Goal: Task Accomplishment & Management: Use online tool/utility

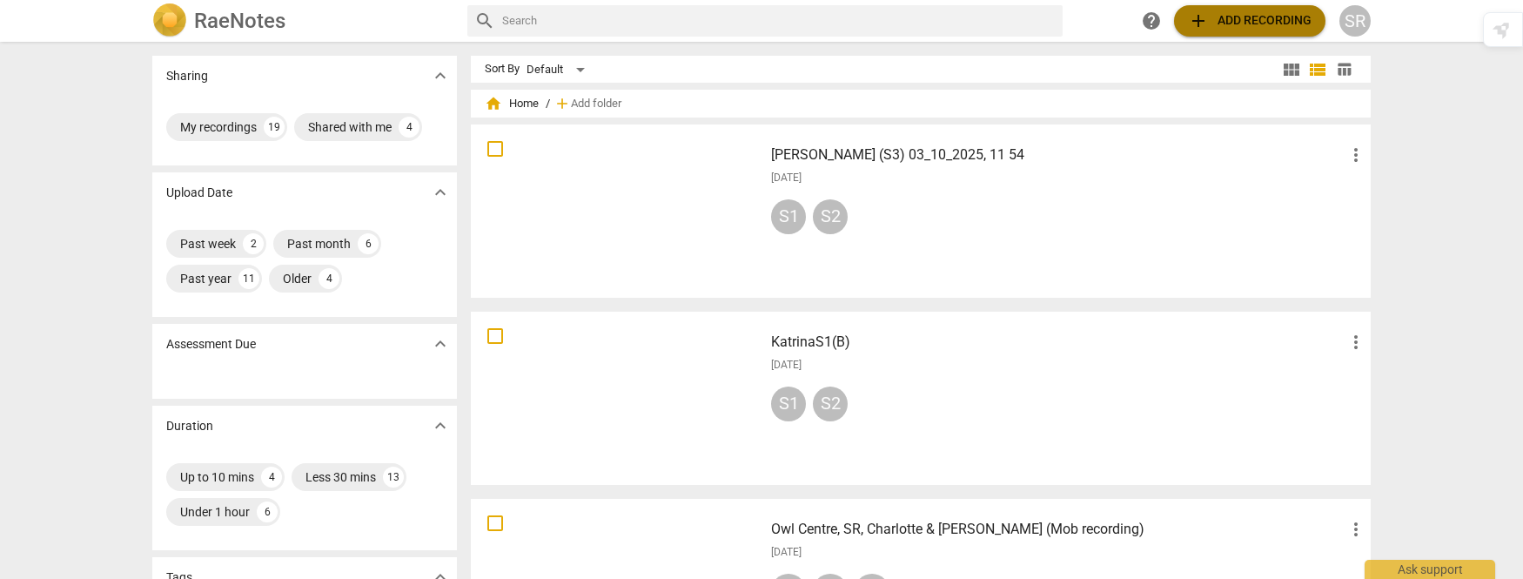
click at [1201, 17] on span "add" at bounding box center [1198, 20] width 21 height 21
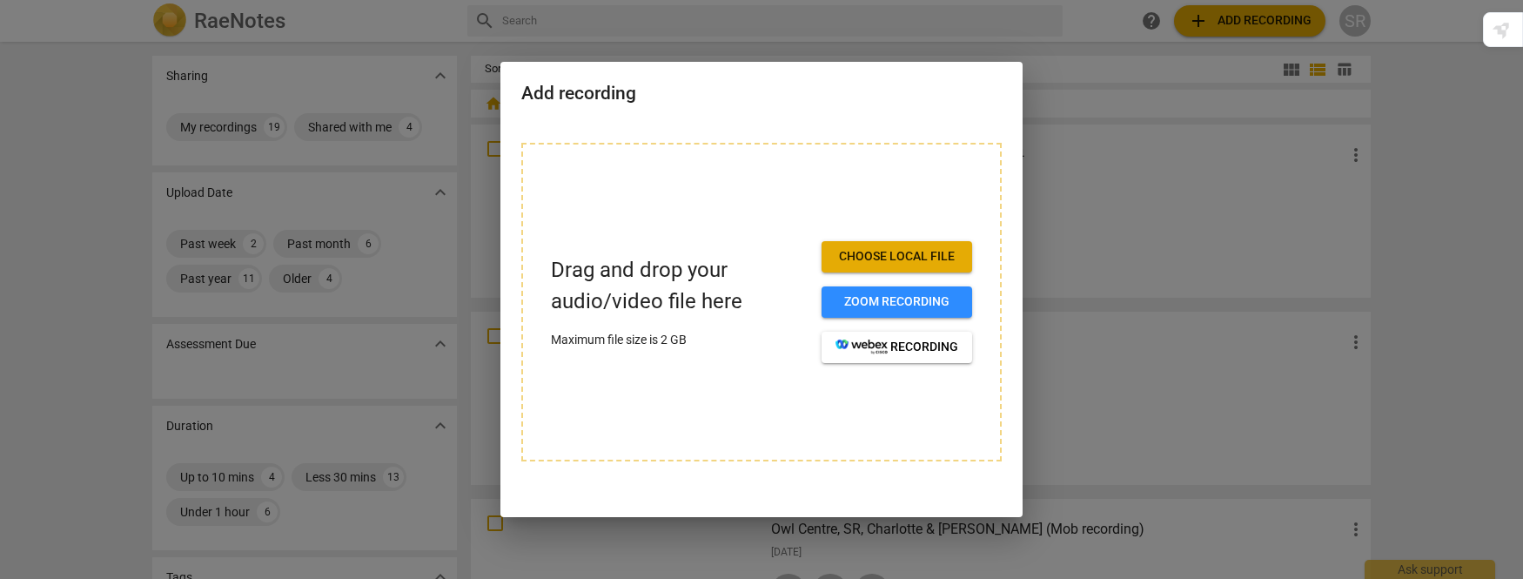
click at [914, 257] on span "Choose local file" at bounding box center [896, 256] width 123 height 17
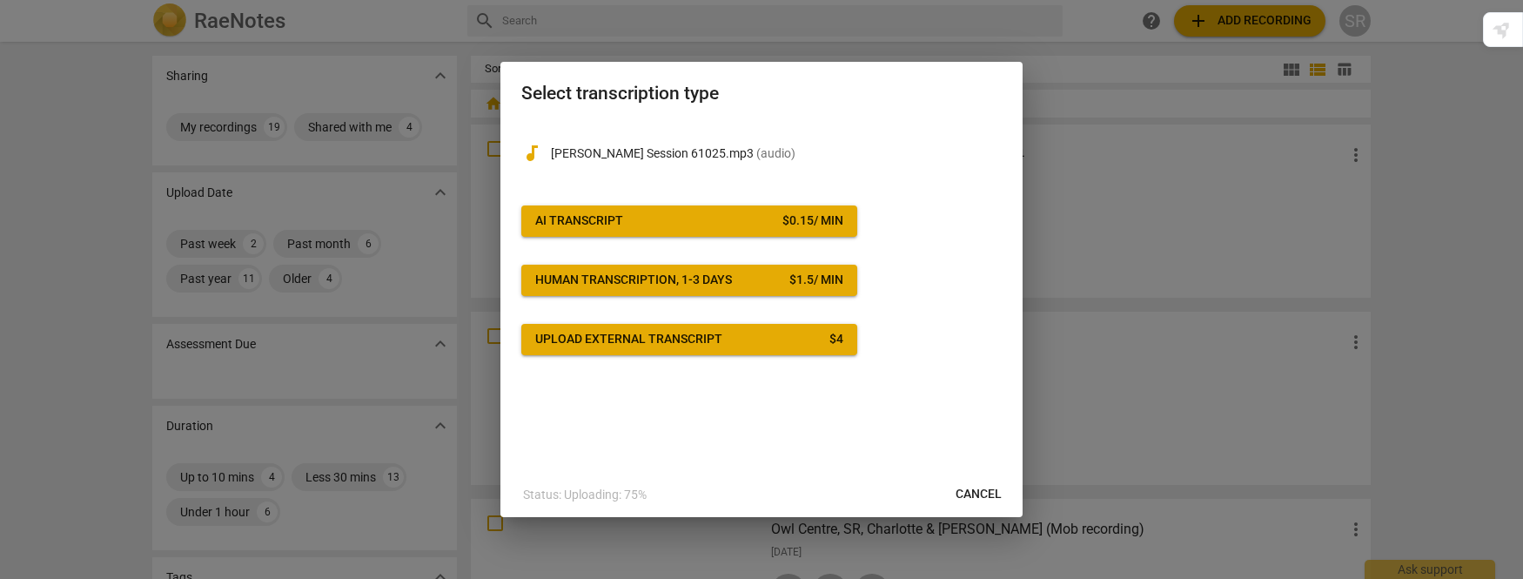
click at [637, 224] on span "AI Transcript $ 0.15 / min" at bounding box center [689, 220] width 308 height 17
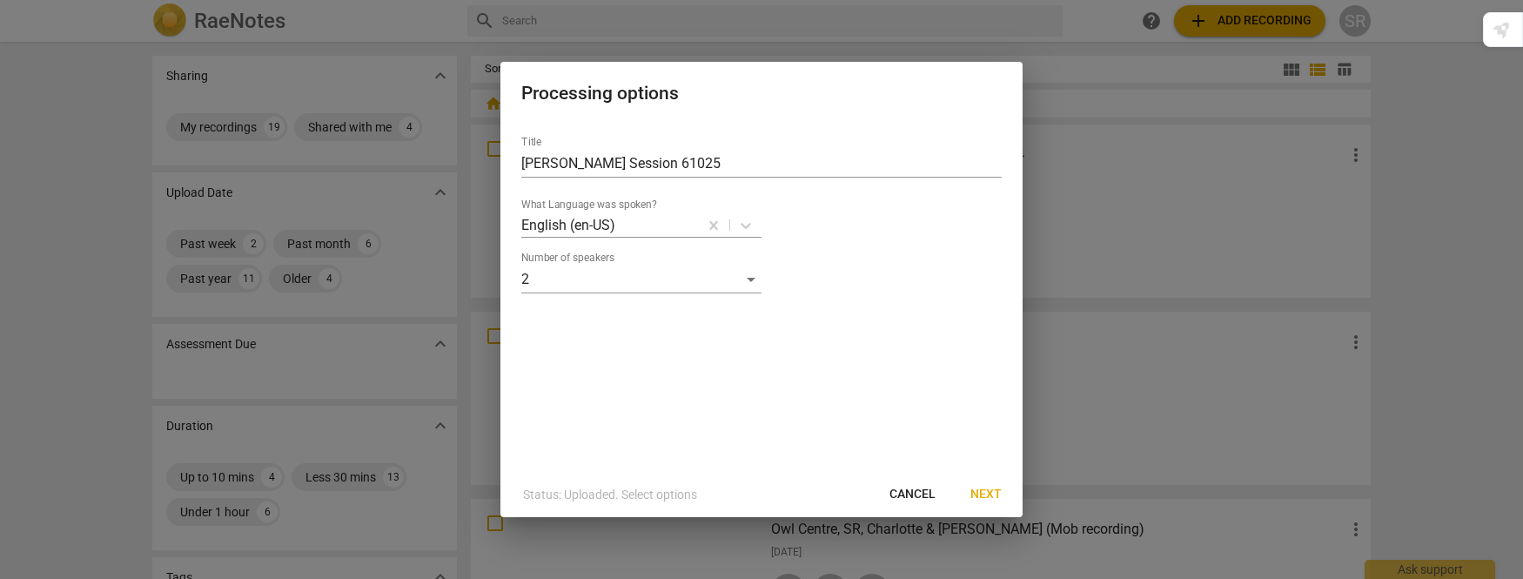
click at [986, 492] on span "Next" at bounding box center [985, 494] width 31 height 17
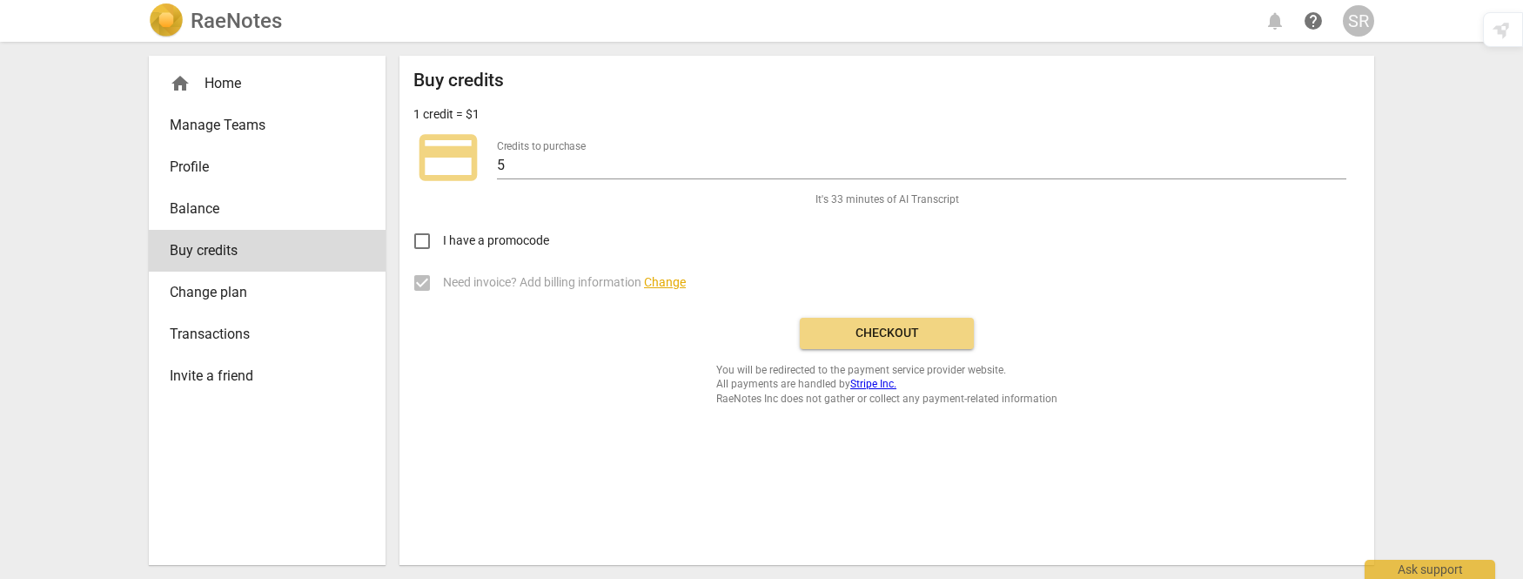
click at [916, 331] on span "Checkout" at bounding box center [887, 333] width 146 height 17
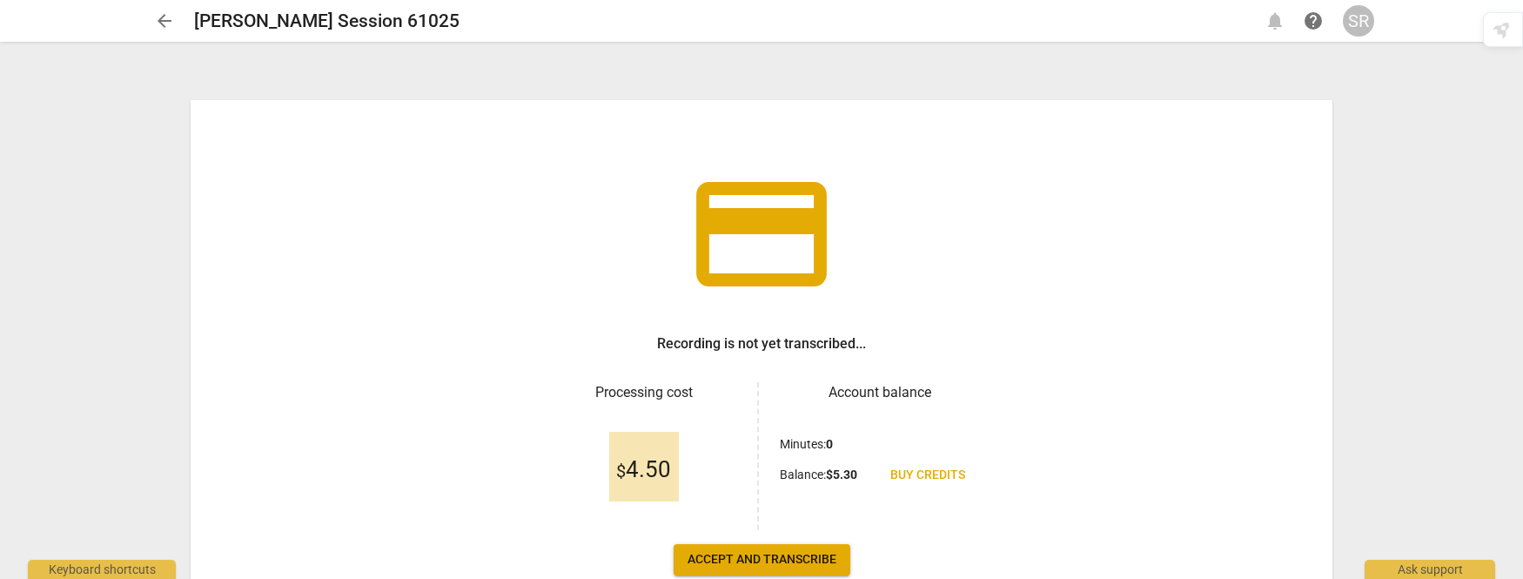
scroll to position [108, 0]
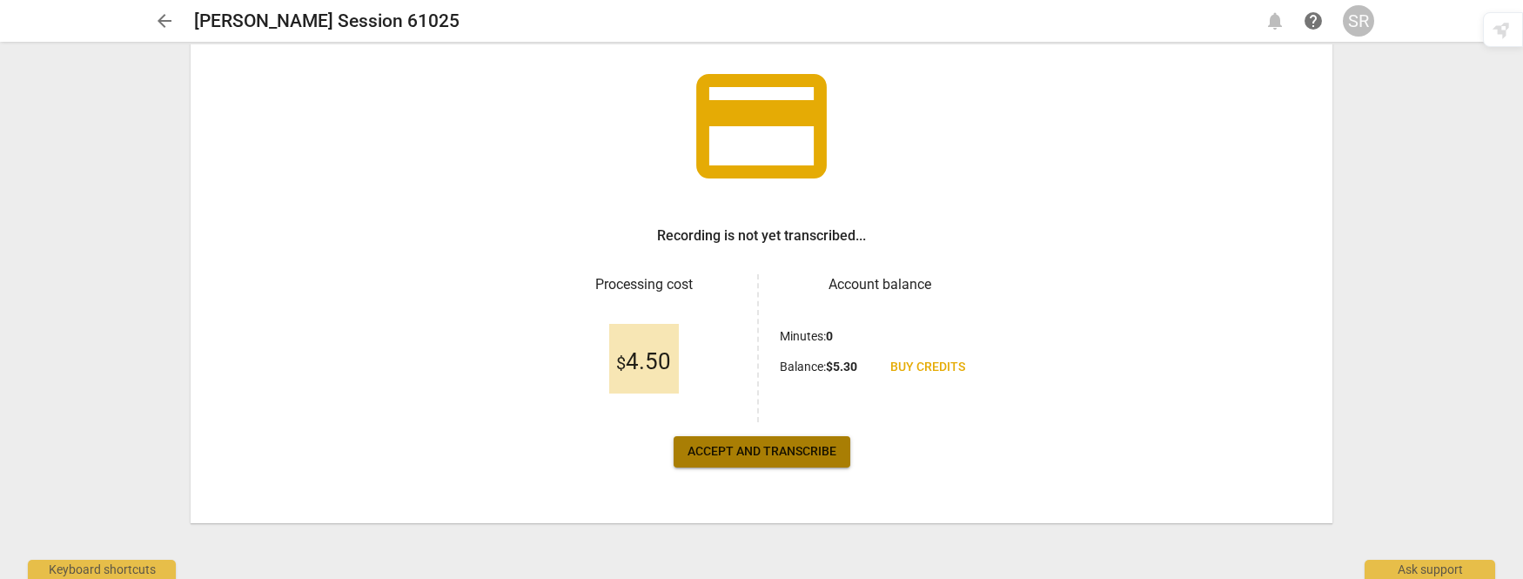
click at [778, 453] on span "Accept and transcribe" at bounding box center [761, 451] width 149 height 17
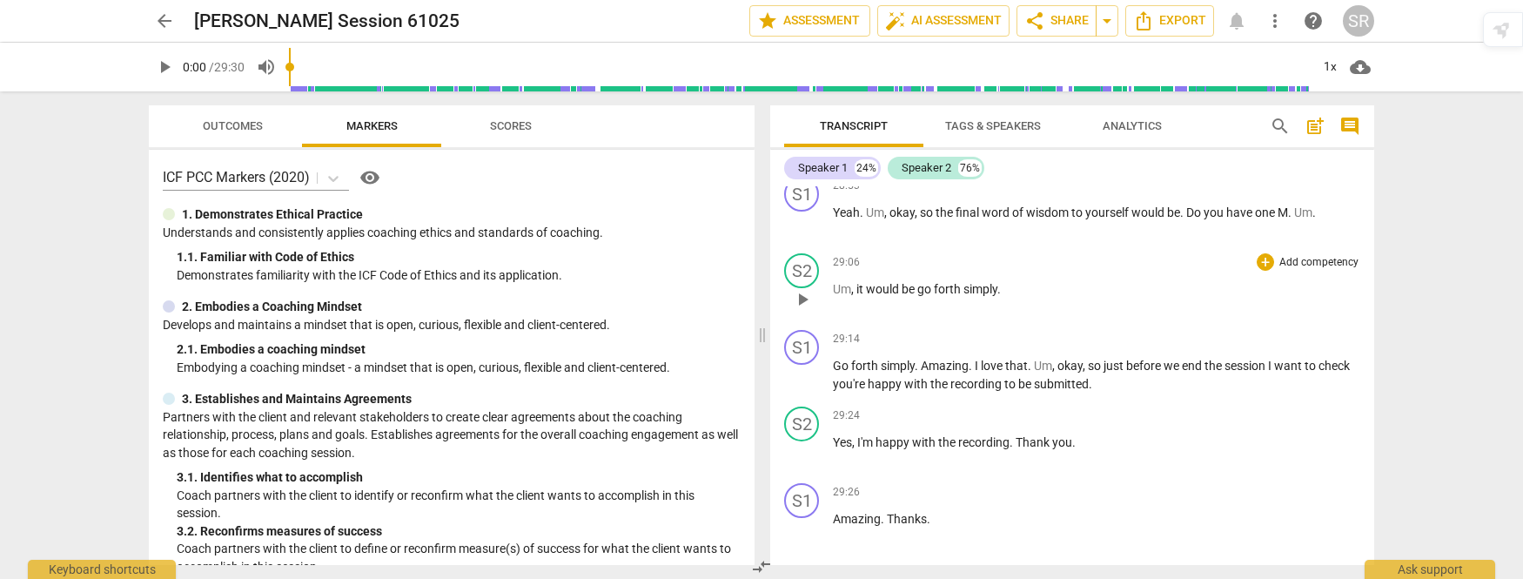
scroll to position [8806, 0]
click at [1169, 21] on span "Export" at bounding box center [1169, 20] width 73 height 21
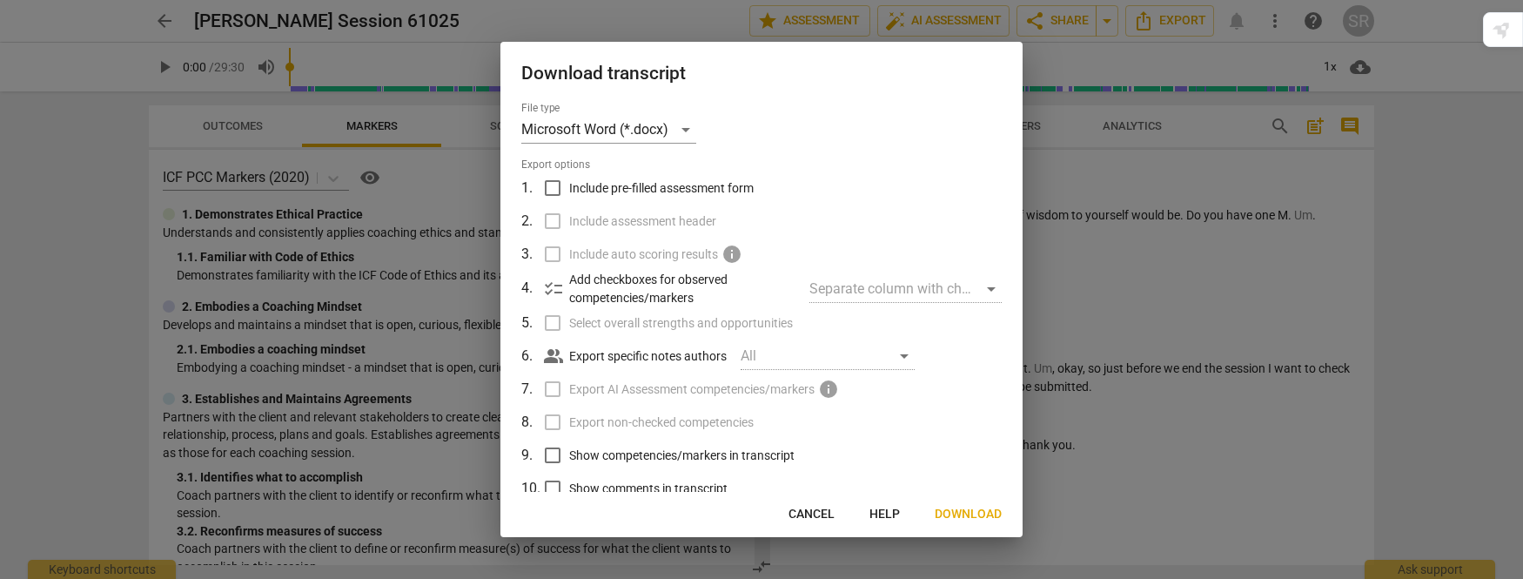
click at [988, 506] on span "Download" at bounding box center [967, 514] width 67 height 17
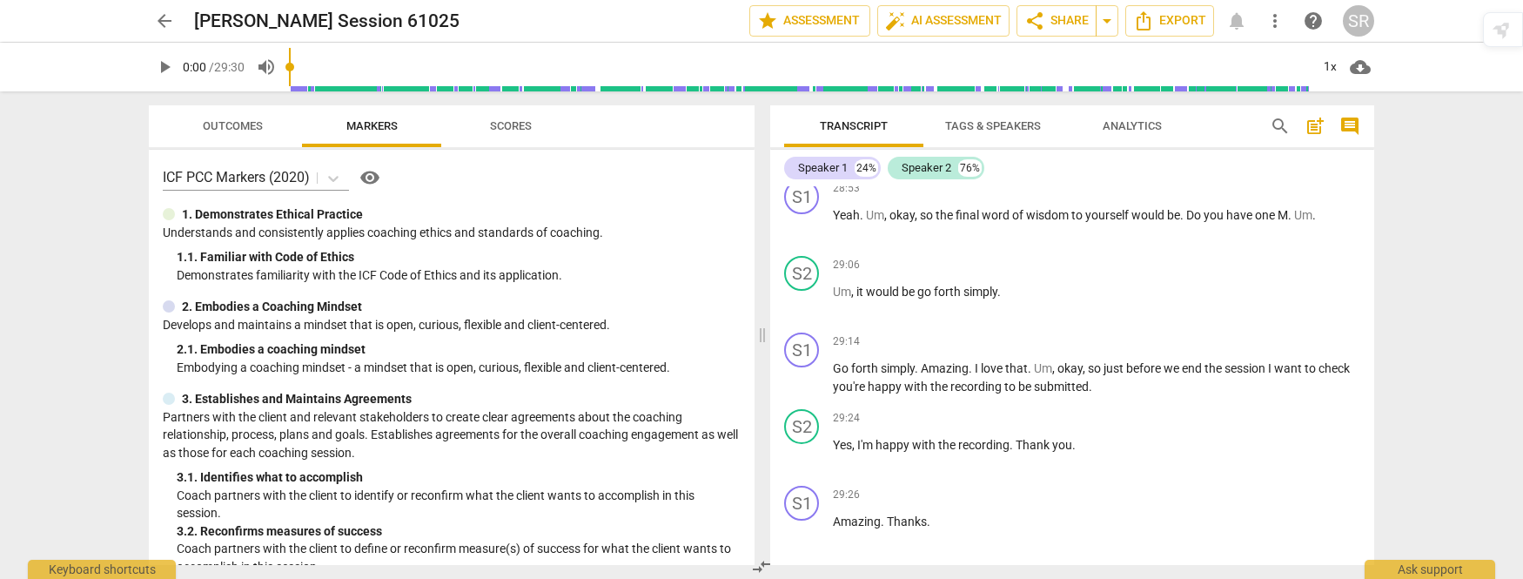
click at [647, 133] on div "Outcomes Markers Scores" at bounding box center [452, 126] width 578 height 42
click at [941, 20] on span "auto_fix_high AI Assessment" at bounding box center [943, 20] width 117 height 21
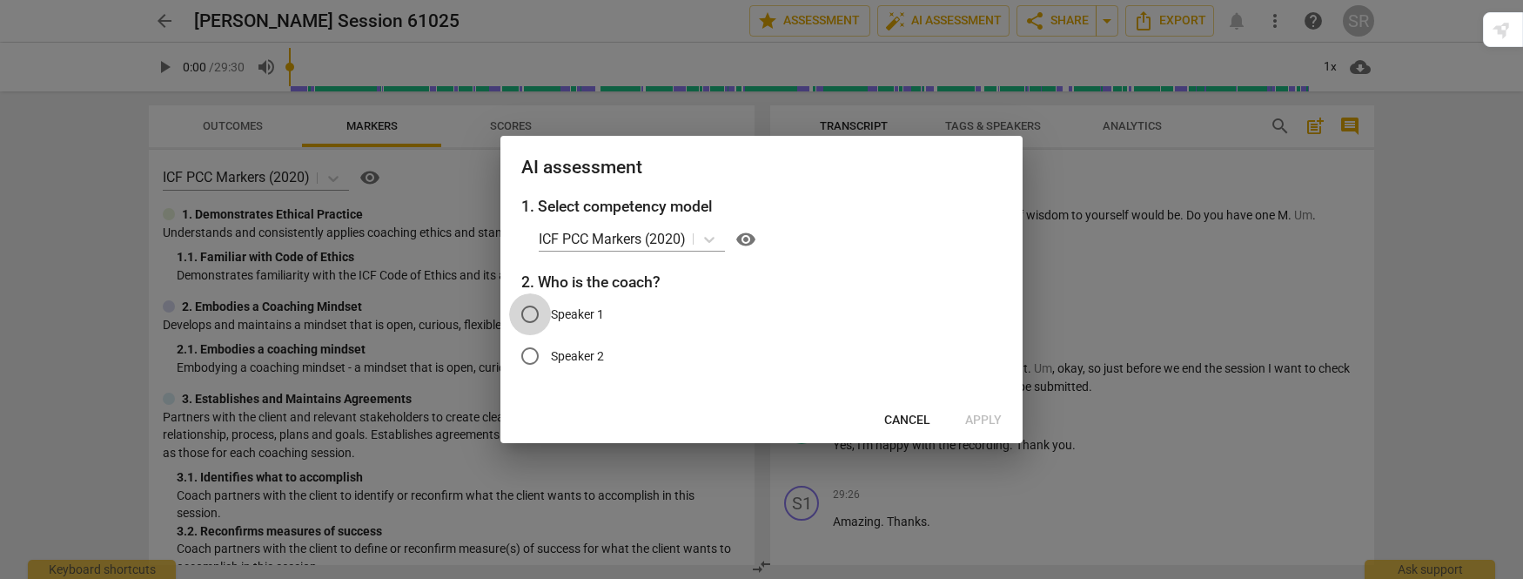
click at [532, 312] on input "Speaker 1" at bounding box center [530, 314] width 42 height 42
radio input "true"
click at [988, 415] on span "Apply" at bounding box center [983, 420] width 37 height 17
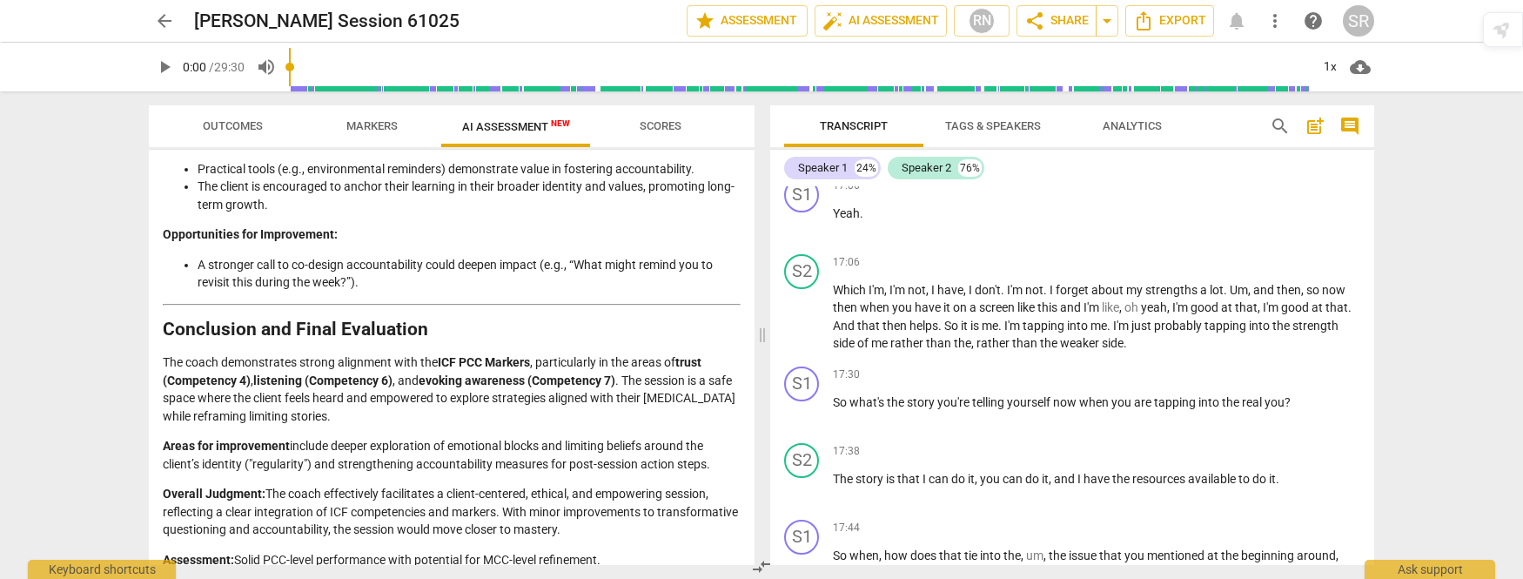
scroll to position [4202, 0]
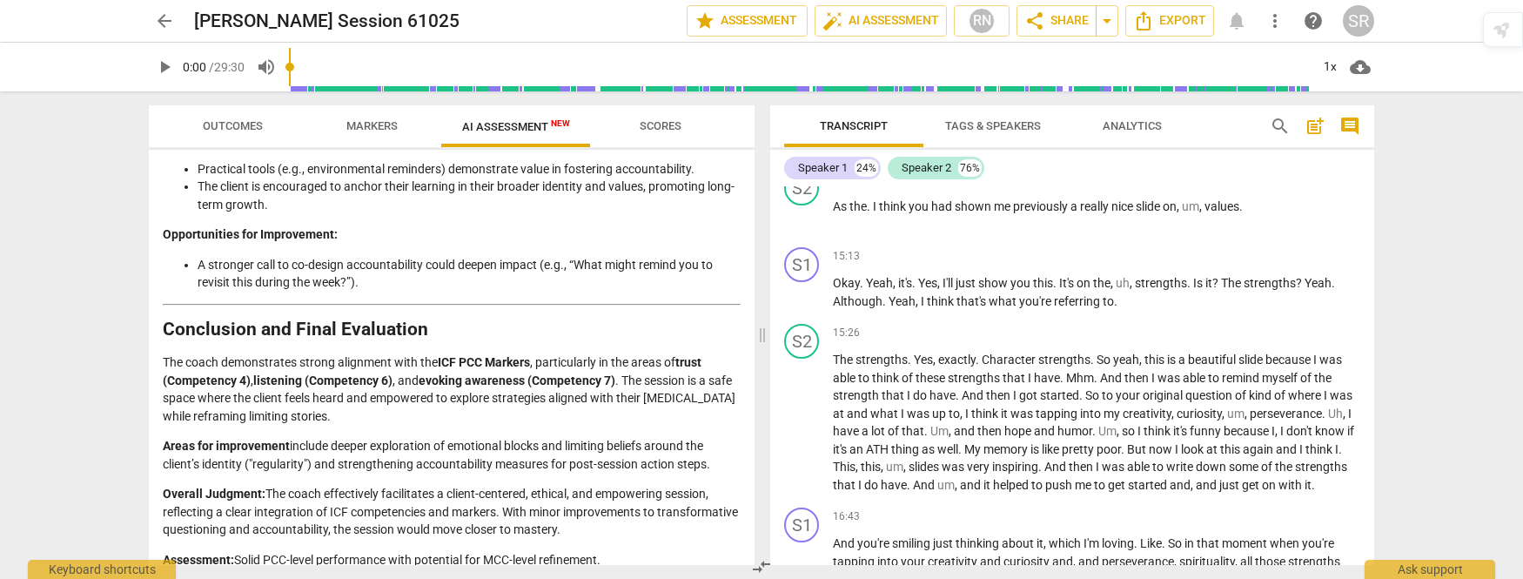
click at [367, 129] on span "Markers" at bounding box center [371, 125] width 51 height 13
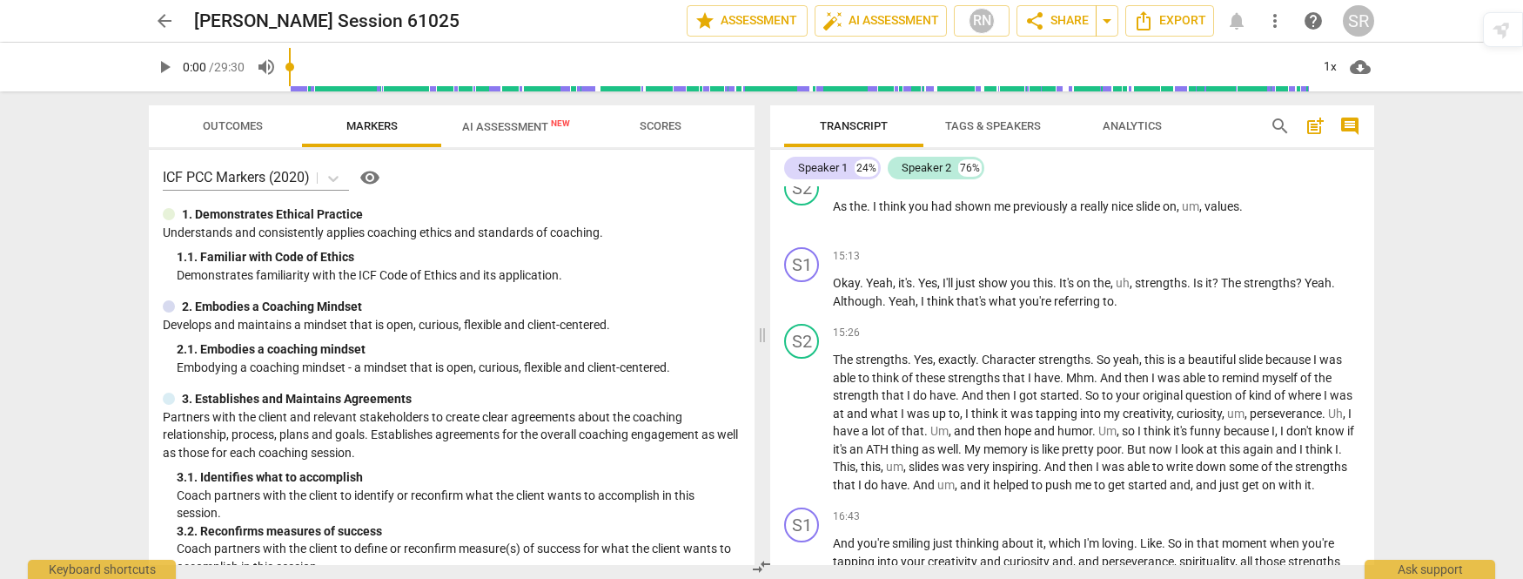
click at [238, 128] on span "Outcomes" at bounding box center [233, 125] width 60 height 13
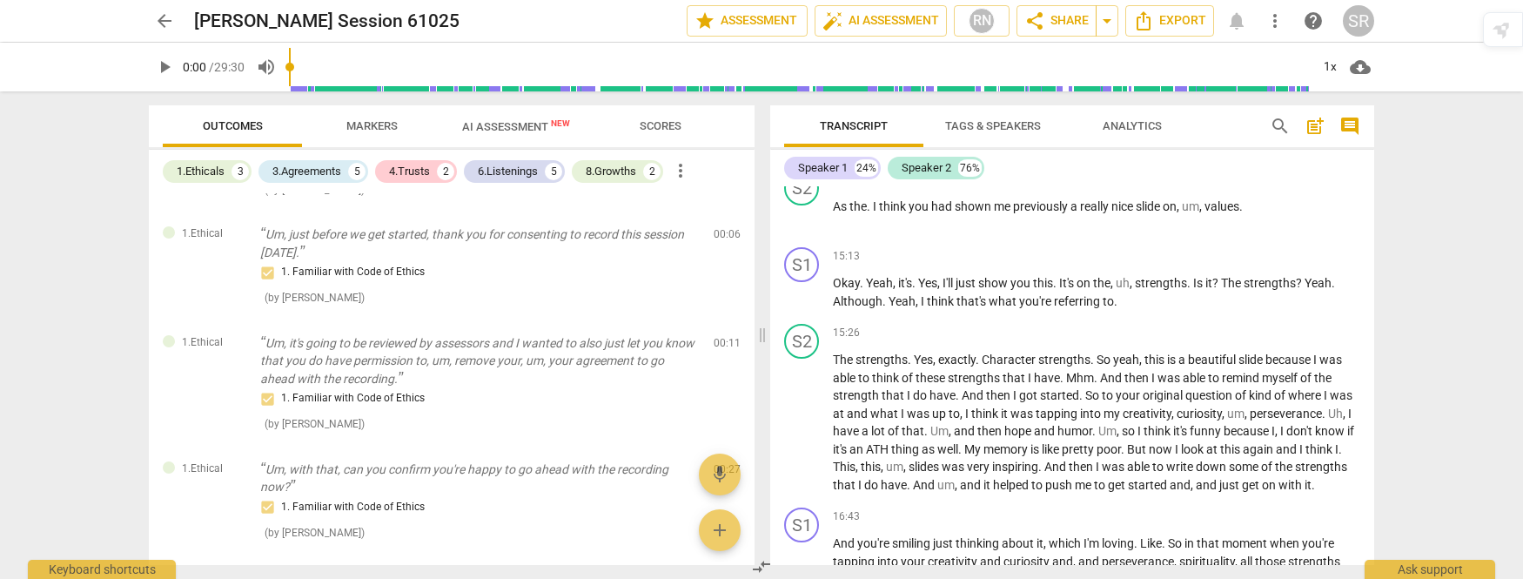
scroll to position [0, 0]
